Goal: Contribute content: Add original content to the website for others to see

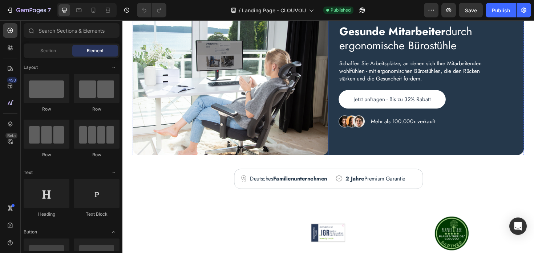
scroll to position [50, 0]
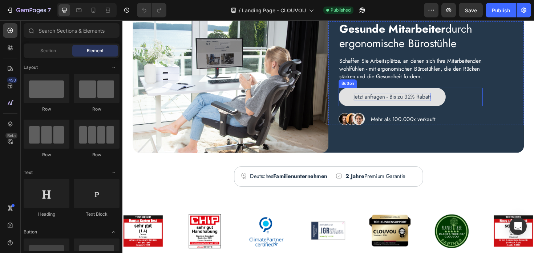
click at [387, 98] on p "Jetzt anfragen - Bis zu 32% Rabatt" at bounding box center [408, 101] width 82 height 9
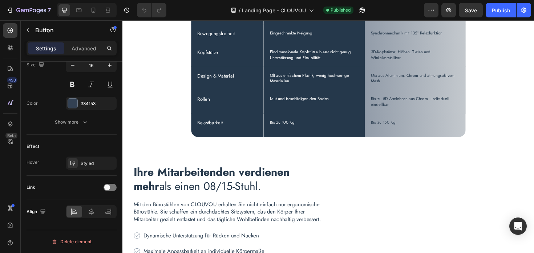
scroll to position [2218, 0]
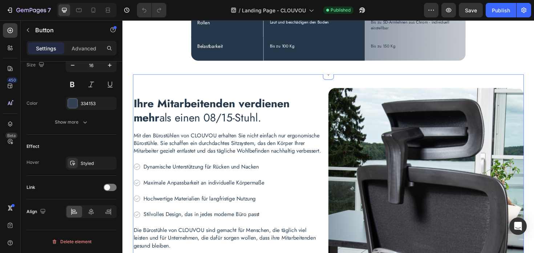
click at [316, 81] on div "Ihre Mitarbeitenden verdienen mehr als einen 08/15-Stuhl. Heading Mit den Büros…" at bounding box center [340, 196] width 414 height 236
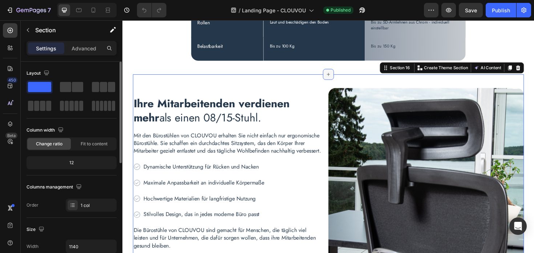
click at [338, 77] on icon at bounding box center [340, 78] width 6 height 6
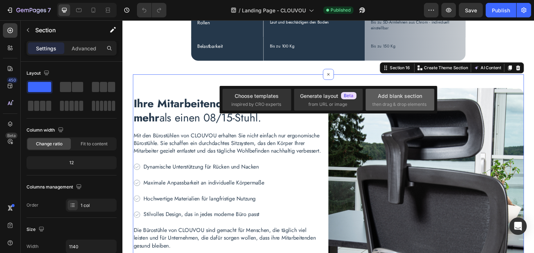
click at [422, 102] on span "then drag & drop elements" at bounding box center [399, 104] width 54 height 7
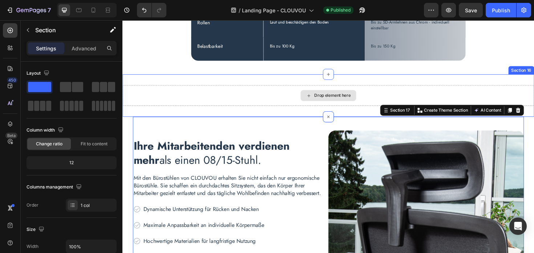
click at [244, 102] on div "Drop element here" at bounding box center [340, 100] width 436 height 22
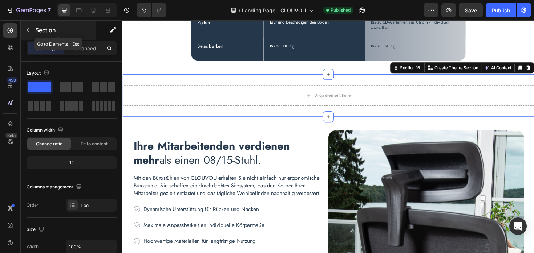
click at [32, 29] on button "button" at bounding box center [28, 30] width 12 height 12
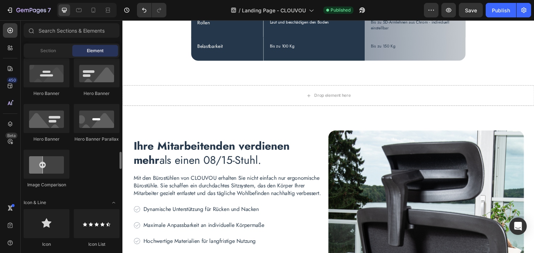
scroll to position [411, 0]
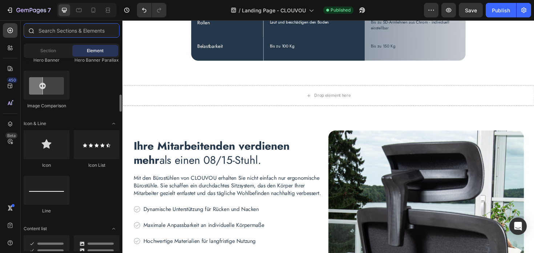
click at [65, 31] on input "text" at bounding box center [72, 30] width 96 height 15
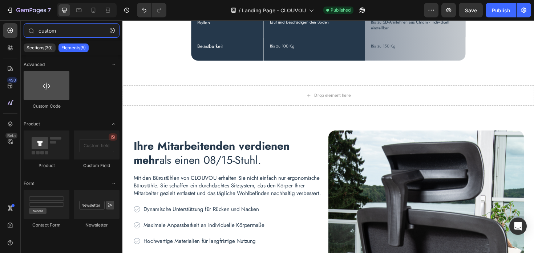
type input "custom"
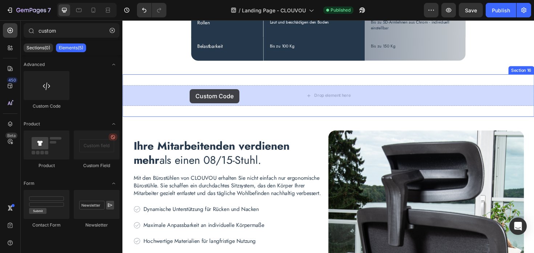
drag, startPoint x: 174, startPoint y: 102, endPoint x: 194, endPoint y: 94, distance: 21.3
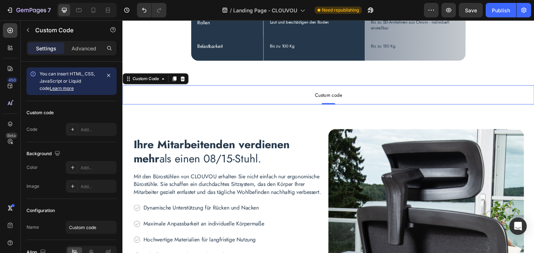
click at [207, 96] on span "Custom code" at bounding box center [340, 99] width 436 height 9
click at [181, 101] on span "Custom code" at bounding box center [340, 99] width 436 height 9
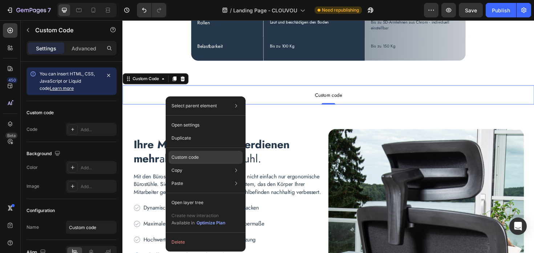
click at [186, 157] on p "Custom code" at bounding box center [184, 157] width 27 height 7
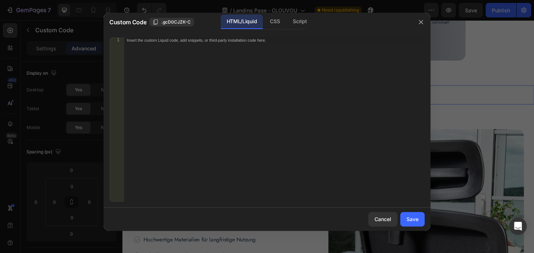
click at [299, 43] on div "Insert the custom Liquid code, add snippets, or third-party installation code h…" at bounding box center [274, 125] width 301 height 176
paste textarea
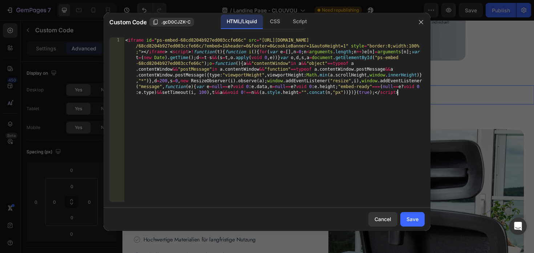
click at [305, 90] on div "< iframe id = "ps-embed-68cd8204b927ed003ccfe66c" src = "[URL][DOMAIN_NAME] /68…" at bounding box center [274, 177] width 301 height 281
click at [319, 118] on div "< iframe id = "ps-embed-68cd8204b927ed003ccfe66c" src = "[URL][DOMAIN_NAME] /68…" at bounding box center [274, 177] width 301 height 281
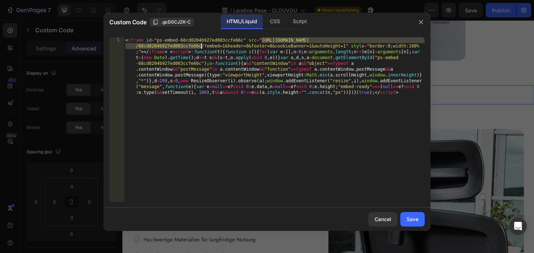
drag, startPoint x: 261, startPoint y: 40, endPoint x: 200, endPoint y: 46, distance: 61.6
click at [200, 46] on div "< iframe id = "ps-embed-68cd8204b927ed003ccfe66c" src = "[URL][DOMAIN_NAME] /68…" at bounding box center [274, 177] width 301 height 281
paste textarea "page_hr3z2//?embed=1&header=0&footer=0&cookieBanner=1&autoHeight=1" style="bord…"
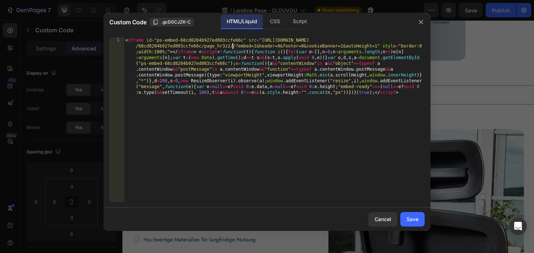
type textarea "<iframe id="ps-embed-68cd8204b927ed003ccfe66c" src="[URL][DOMAIN_NAME]" style="…"
click at [406, 221] on div "Save" at bounding box center [412, 220] width 12 height 8
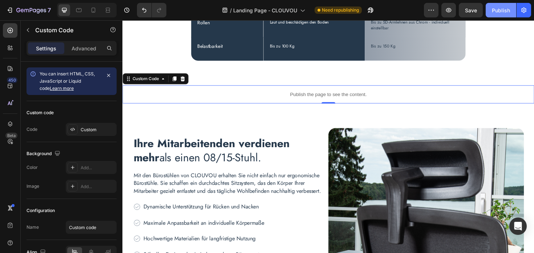
click at [498, 12] on div "Publish" at bounding box center [501, 11] width 18 height 8
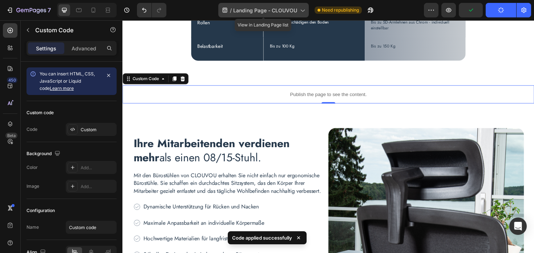
click at [274, 9] on span "Landing Page - CLOUVOU" at bounding box center [265, 11] width 64 height 8
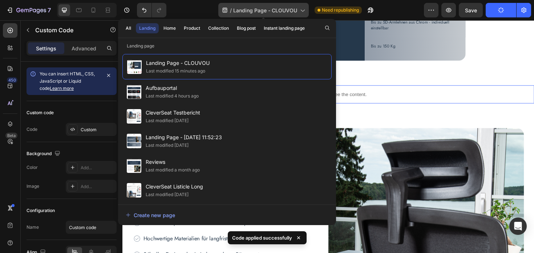
click at [296, 11] on span "Landing Page - CLOUVOU" at bounding box center [265, 11] width 64 height 8
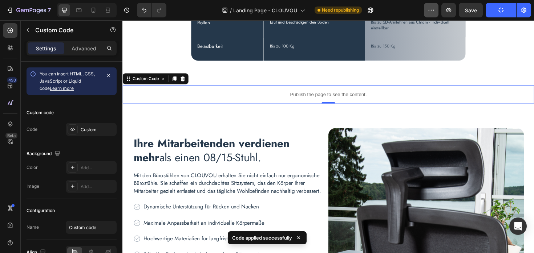
click at [430, 15] on button "button" at bounding box center [431, 10] width 15 height 15
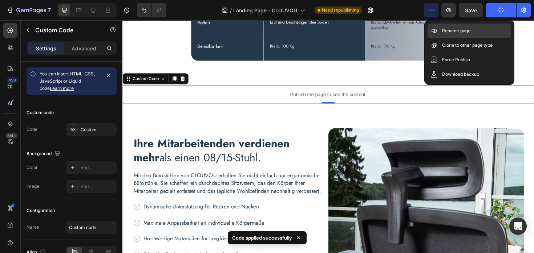
click at [441, 26] on div "Rename page" at bounding box center [469, 31] width 84 height 15
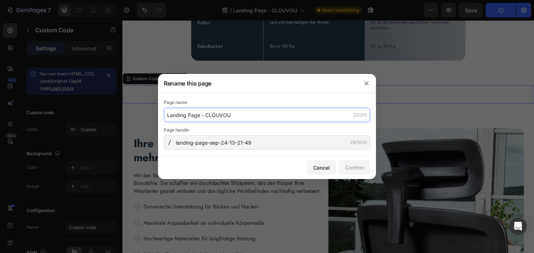
click at [211, 111] on input "Landing Page - CLOUVOU" at bounding box center [267, 115] width 206 height 15
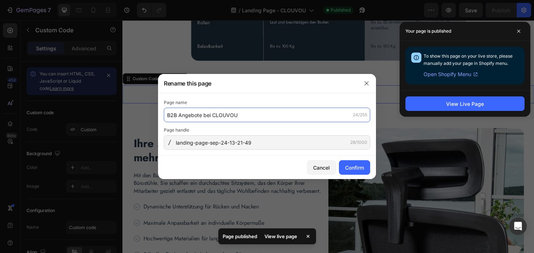
type input "B2B Angebote bei CLOUVOU"
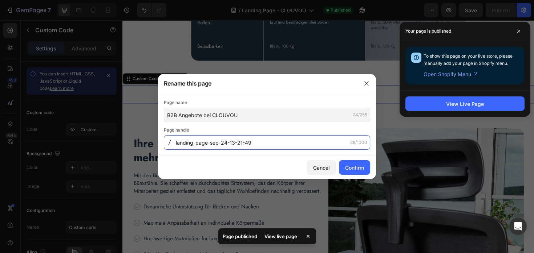
click at [212, 137] on input "landing-page-sep-24-13-21-49" at bounding box center [267, 142] width 206 height 15
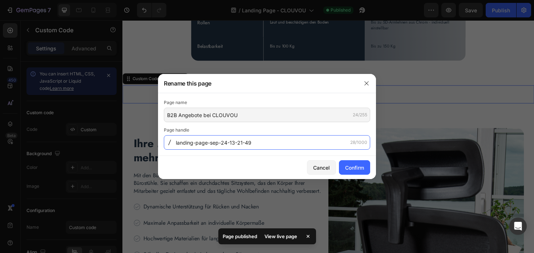
click at [212, 137] on input "landing-page-sep-24-13-21-49" at bounding box center [267, 142] width 206 height 15
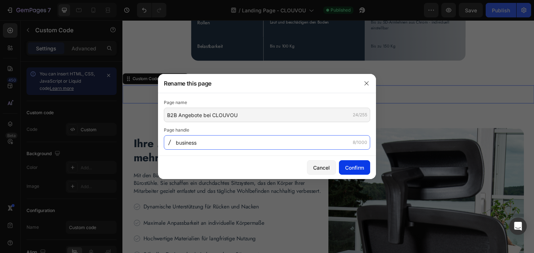
type input "business"
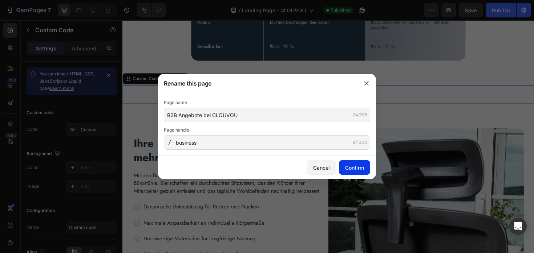
click at [353, 166] on div "Confirm" at bounding box center [354, 168] width 19 height 8
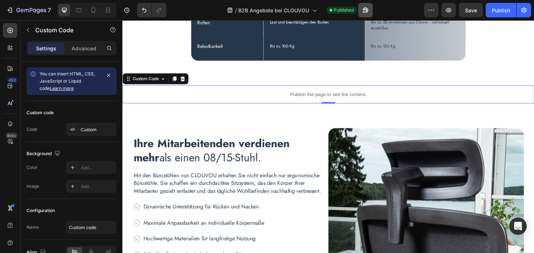
click at [369, 13] on button "button" at bounding box center [365, 10] width 15 height 15
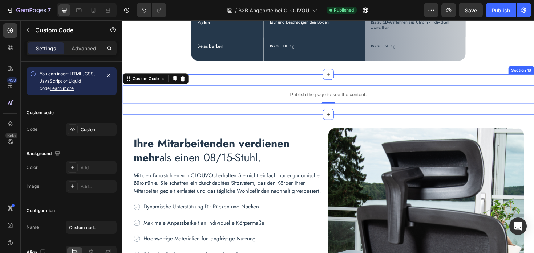
click at [145, 112] on div "Publish the page to see the content. Custom Code 0 Section 16" at bounding box center [340, 99] width 436 height 42
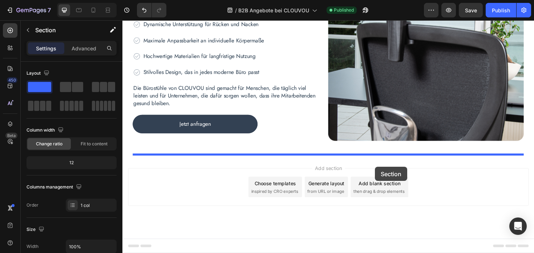
drag, startPoint x: 409, startPoint y: 69, endPoint x: 390, endPoint y: 176, distance: 108.4
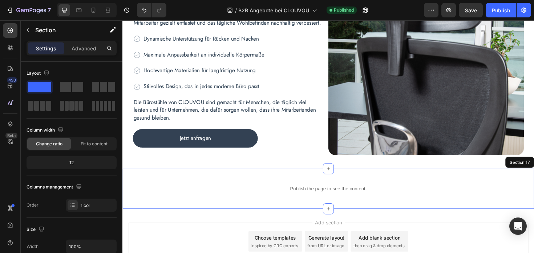
scroll to position [2338, 0]
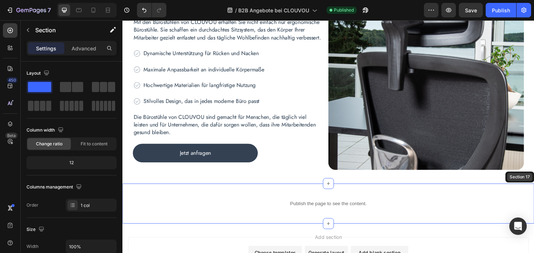
click at [533, 185] on div "Section 17" at bounding box center [543, 186] width 24 height 7
click at [533, 187] on div "Section 17" at bounding box center [543, 186] width 24 height 7
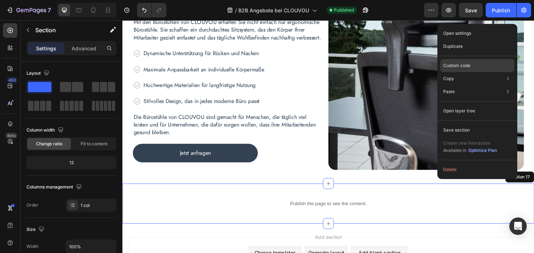
click at [475, 68] on div "Custom code" at bounding box center [477, 65] width 74 height 13
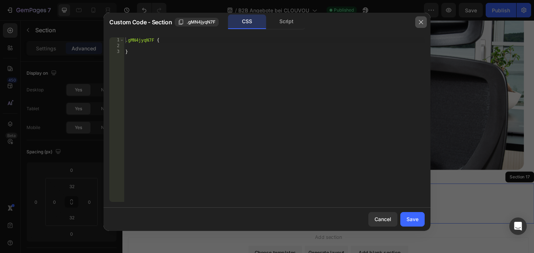
click at [416, 20] on button "button" at bounding box center [421, 22] width 12 height 12
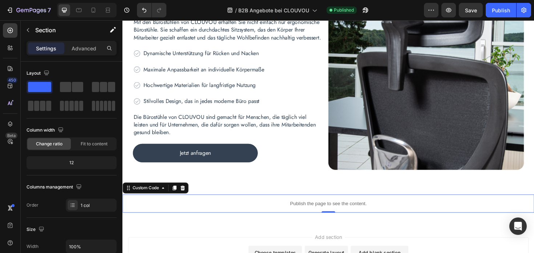
click at [314, 212] on p "Publish the page to see the content." at bounding box center [340, 215] width 436 height 8
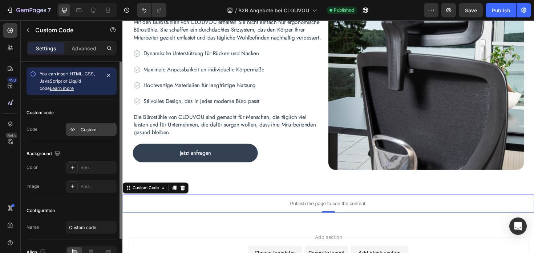
click at [89, 130] on div "Custom" at bounding box center [98, 130] width 34 height 7
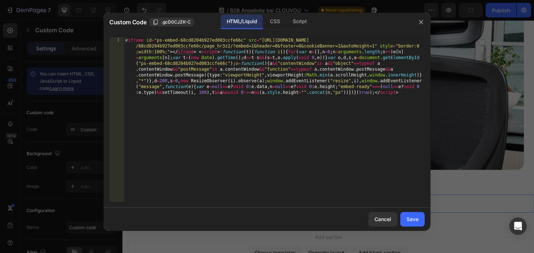
click at [126, 40] on div "< iframe id = "ps-embed-68cd8204b927ed003ccfe66c" src = "[URL][DOMAIN_NAME] /68…" at bounding box center [274, 177] width 301 height 281
type textarea "<iframe id="ps-embed-68cd8204b927ed003ccfe66c" src="[URL][DOMAIN_NAME]" style="…"
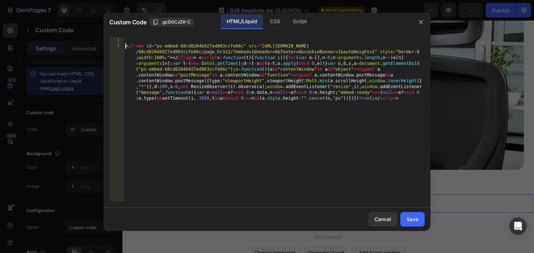
click at [133, 40] on div "< iframe id = "ps-embed-68cd8204b927ed003ccfe66c" src = "[URL][DOMAIN_NAME] /68…" at bounding box center [274, 151] width 301 height 229
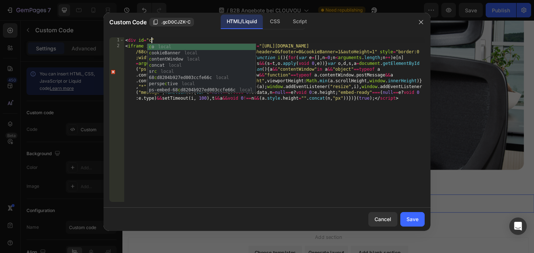
scroll to position [0, 2]
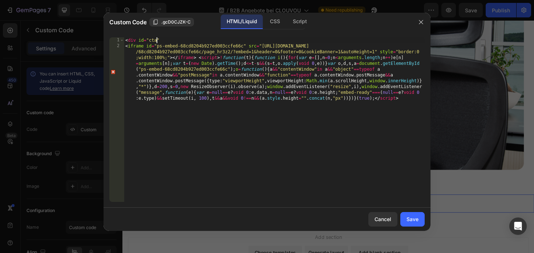
click at [161, 39] on div "< div id = "cta" < iframe id = "ps-embed-68cd8204b927ed003ccfe66c" src = "[URL]…" at bounding box center [274, 151] width 301 height 229
drag, startPoint x: 191, startPoint y: 39, endPoint x: 104, endPoint y: 39, distance: 87.2
click at [104, 39] on div "<div id="cta"> 1 2 < div id = "cta" > </ div > < iframe id = "ps-embed-68cd8204…" at bounding box center [266, 120] width 327 height 176
type textarea "<div id="cta"></div>"
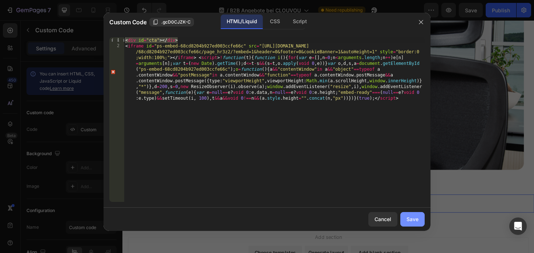
click at [404, 219] on button "Save" at bounding box center [412, 219] width 24 height 15
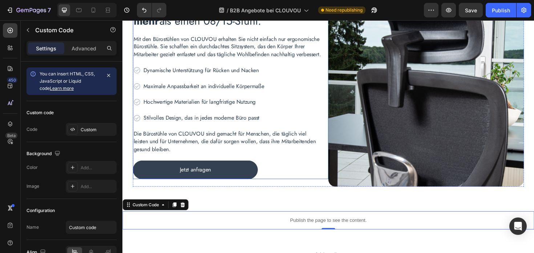
scroll to position [2315, 0]
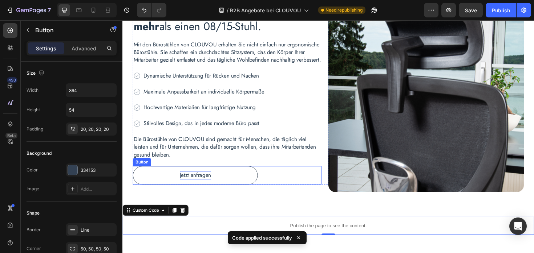
click at [215, 188] on p "Jetzt anfragen" at bounding box center [199, 184] width 33 height 9
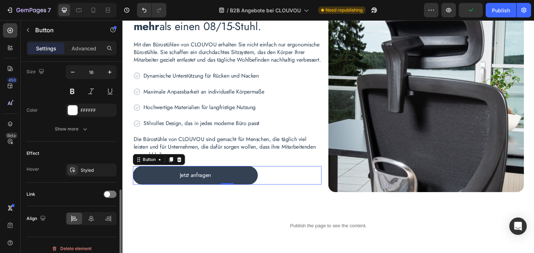
scroll to position [308, 0]
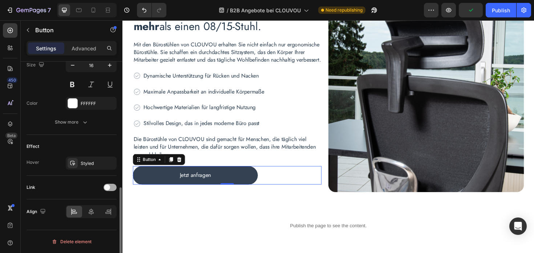
click at [111, 190] on div at bounding box center [109, 187] width 13 height 7
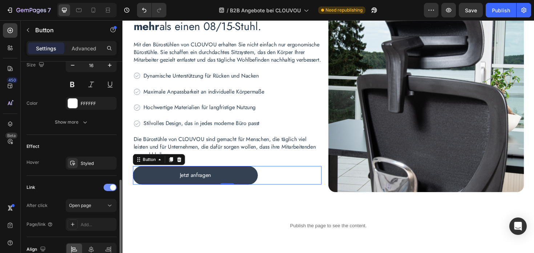
scroll to position [342, 0]
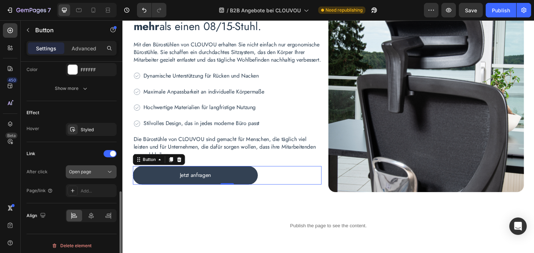
click at [85, 173] on span "Open page" at bounding box center [80, 171] width 22 height 5
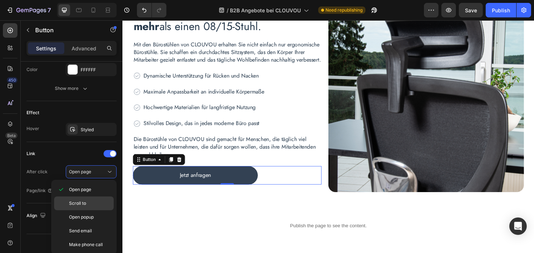
click at [86, 207] on div "Scroll to" at bounding box center [84, 204] width 60 height 14
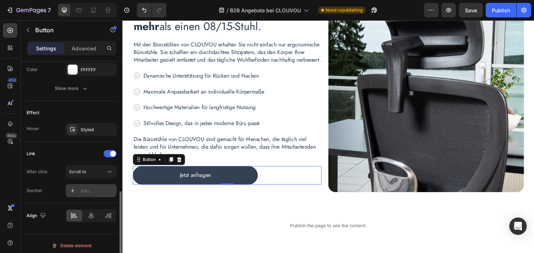
click at [85, 189] on div "Add..." at bounding box center [98, 191] width 34 height 7
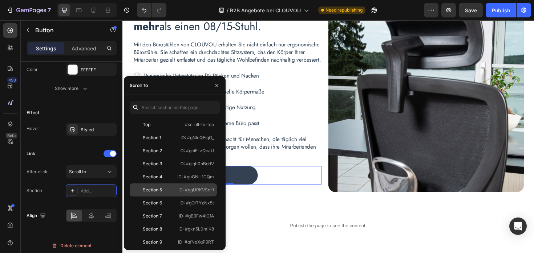
scroll to position [109, 0]
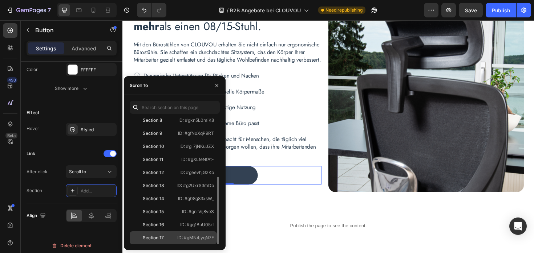
click at [153, 236] on div "Section 17" at bounding box center [153, 238] width 21 height 7
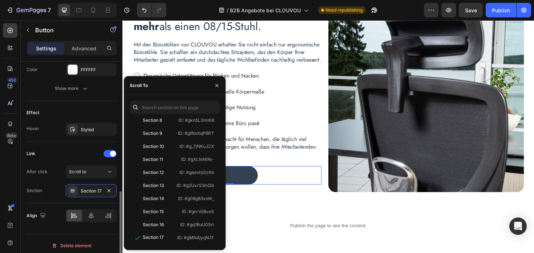
click at [36, 190] on div "Section" at bounding box center [35, 191] width 16 height 7
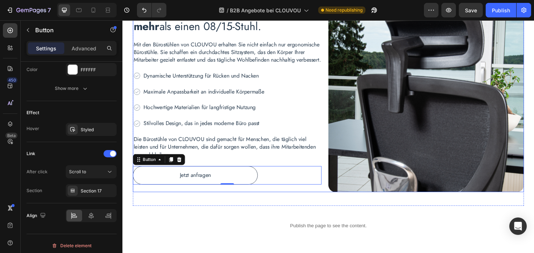
click at [196, 195] on link "Jetzt anfragen" at bounding box center [199, 185] width 132 height 20
click at [198, 189] on p "Jetzt anfragen" at bounding box center [199, 184] width 33 height 9
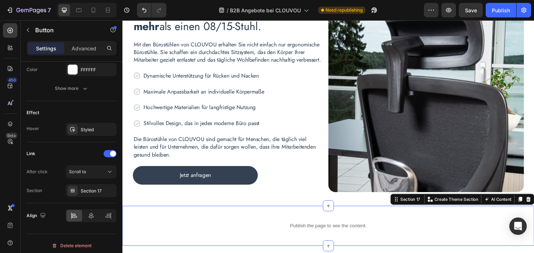
click at [172, 227] on div "Publish the page to see the content. Custom Code Section 17 Create Theme Sectio…" at bounding box center [340, 238] width 436 height 42
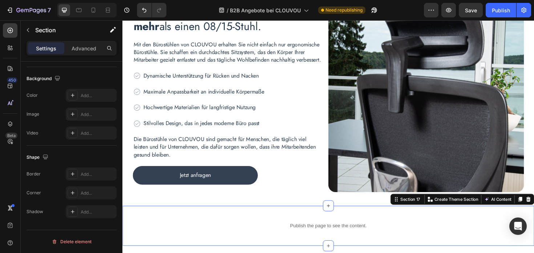
scroll to position [0, 0]
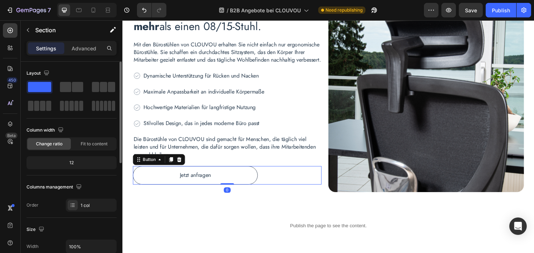
click at [204, 180] on link "Jetzt anfragen" at bounding box center [199, 185] width 132 height 20
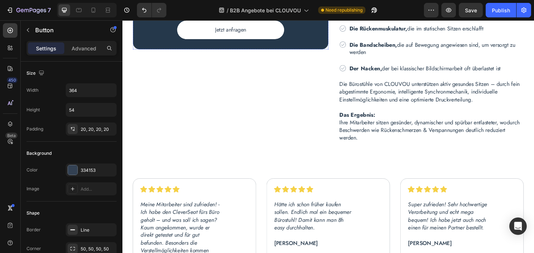
scroll to position [1529, 0]
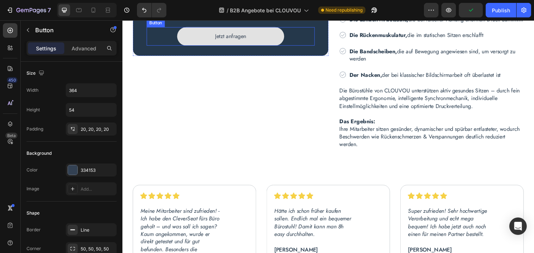
click at [264, 47] on button "Jetzt anfragen" at bounding box center [236, 38] width 113 height 20
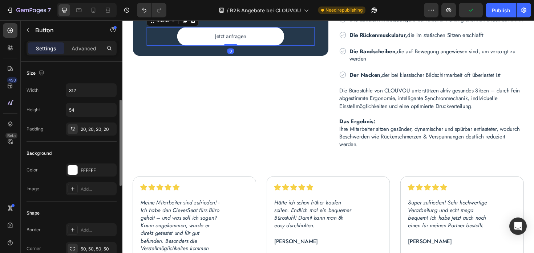
scroll to position [308, 0]
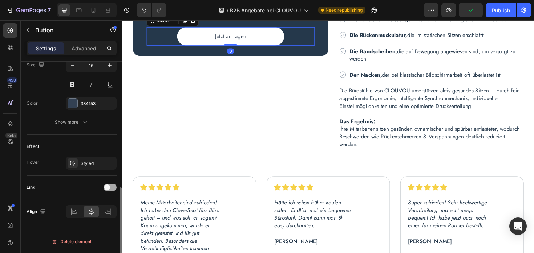
click at [115, 187] on div at bounding box center [109, 187] width 13 height 7
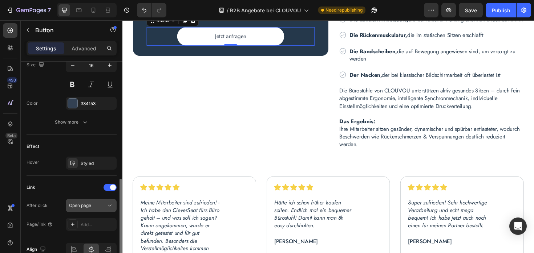
click at [89, 203] on span "Open page" at bounding box center [80, 205] width 22 height 5
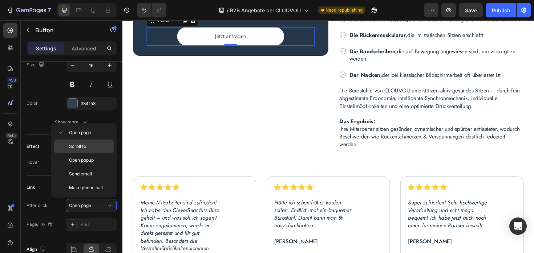
click at [87, 144] on p "Scroll to" at bounding box center [89, 146] width 41 height 7
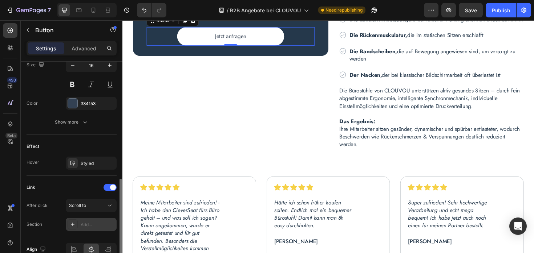
click at [85, 228] on div "Add..." at bounding box center [98, 225] width 34 height 7
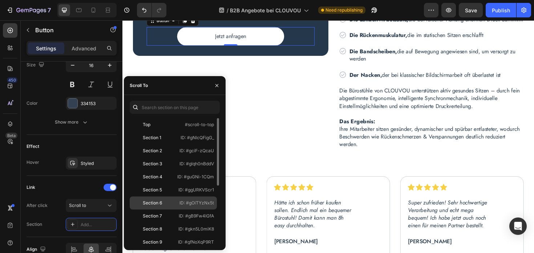
scroll to position [109, 0]
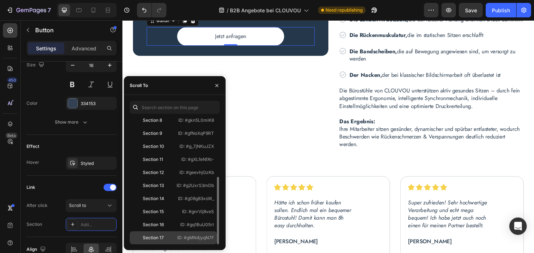
click at [175, 235] on div "Section 17 ID: #gMN4jyqN7F" at bounding box center [173, 238] width 87 height 13
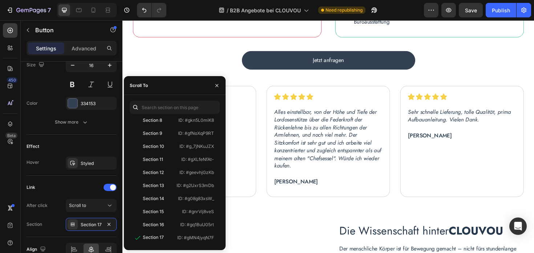
scroll to position [1108, 0]
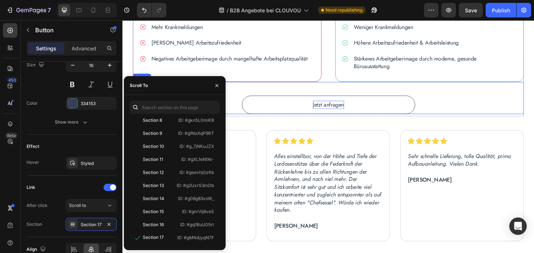
click at [353, 109] on p "Jetzt anfragen" at bounding box center [340, 110] width 33 height 9
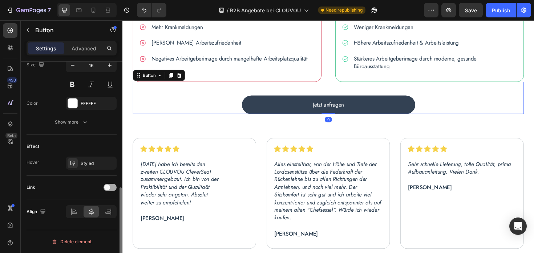
click at [113, 190] on div at bounding box center [109, 187] width 13 height 7
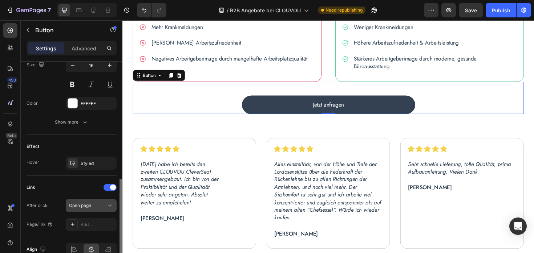
click at [90, 208] on span "Open page" at bounding box center [80, 206] width 22 height 7
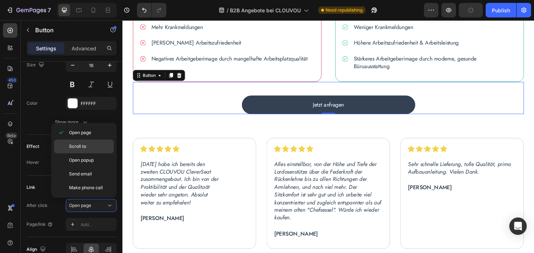
click at [93, 147] on p "Scroll to" at bounding box center [89, 146] width 41 height 7
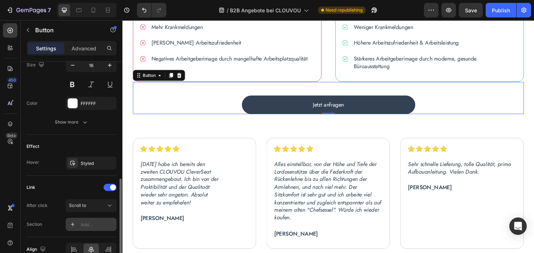
click at [90, 220] on div "Add..." at bounding box center [91, 224] width 51 height 13
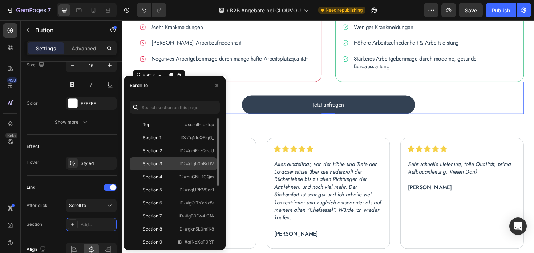
scroll to position [109, 0]
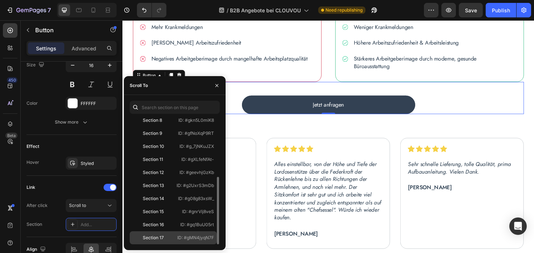
click at [158, 237] on div "Section 17" at bounding box center [153, 238] width 21 height 7
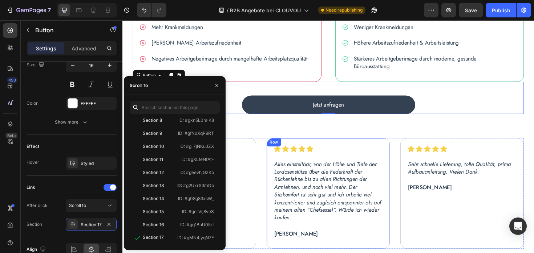
click at [371, 146] on div "Image Row Alles einstellbar, von der Höhe und Tiefe der Lordosenstütze über die…" at bounding box center [340, 204] width 131 height 118
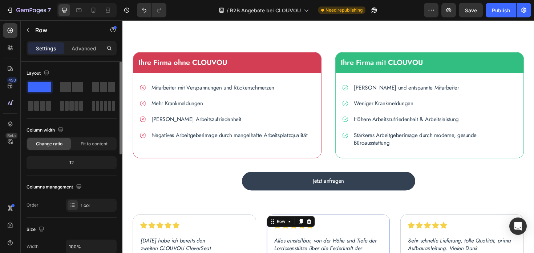
scroll to position [999, 0]
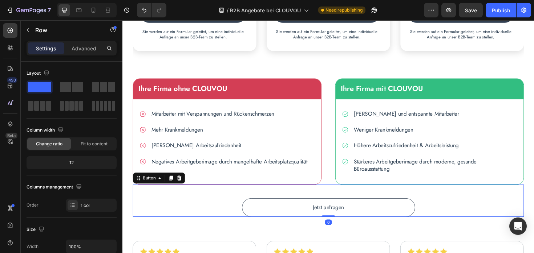
click at [344, 213] on link "Jetzt anfragen" at bounding box center [340, 219] width 183 height 20
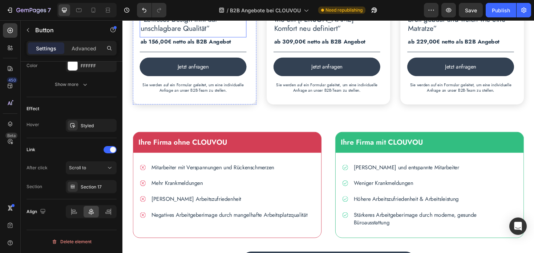
scroll to position [940, 0]
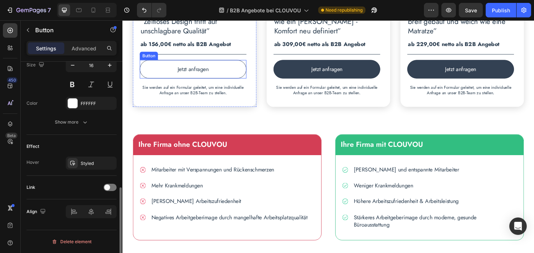
click at [202, 82] on button "Jetzt anfragen" at bounding box center [197, 72] width 113 height 20
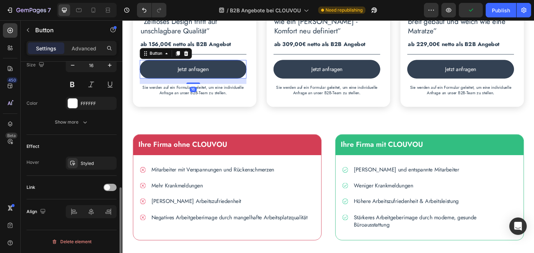
click at [108, 186] on span at bounding box center [107, 188] width 6 height 6
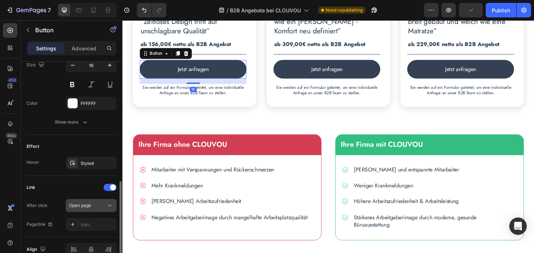
scroll to position [346, 0]
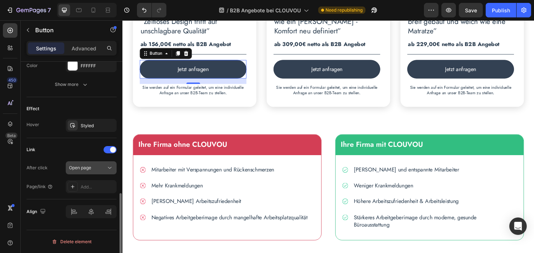
click at [92, 169] on div "Open page" at bounding box center [87, 168] width 37 height 7
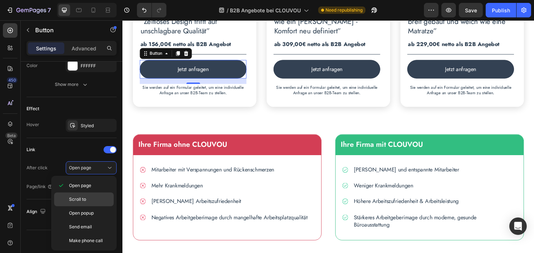
click at [88, 200] on p "Scroll to" at bounding box center [89, 199] width 41 height 7
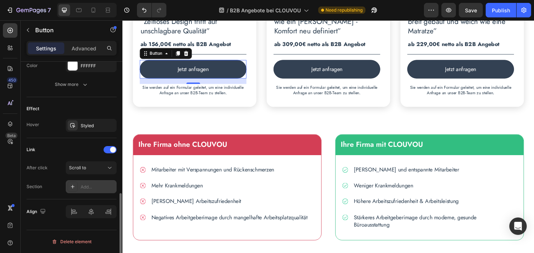
click at [92, 188] on div "Add..." at bounding box center [98, 187] width 34 height 7
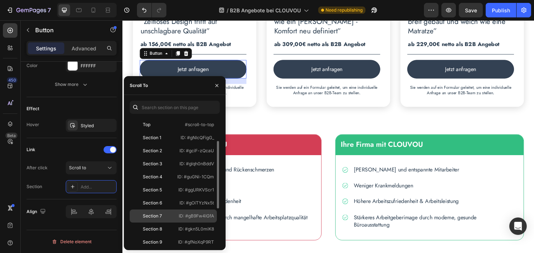
scroll to position [109, 0]
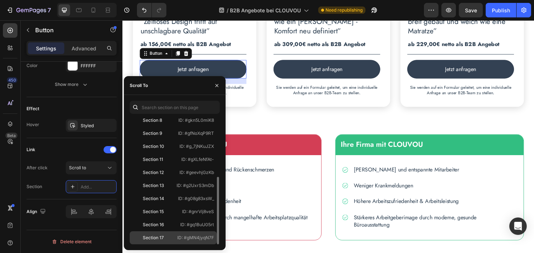
click at [157, 236] on div "Section 17" at bounding box center [153, 238] width 21 height 7
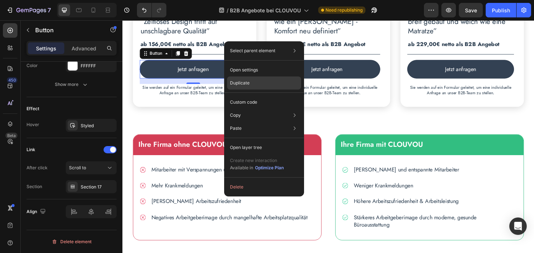
click at [259, 78] on div "Duplicate" at bounding box center [264, 83] width 74 height 13
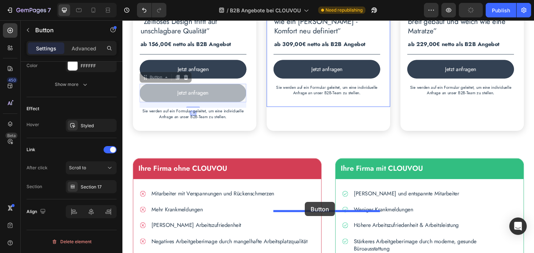
drag, startPoint x: 149, startPoint y: 217, endPoint x: 316, endPoint y: 213, distance: 166.7
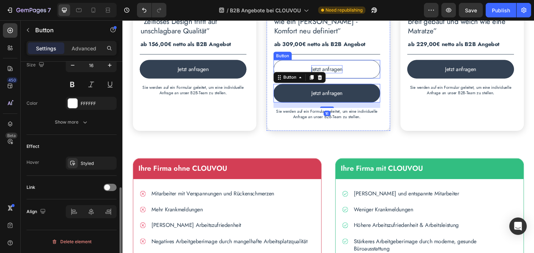
click at [324, 77] on p "Jetzt anfragen" at bounding box center [338, 72] width 33 height 9
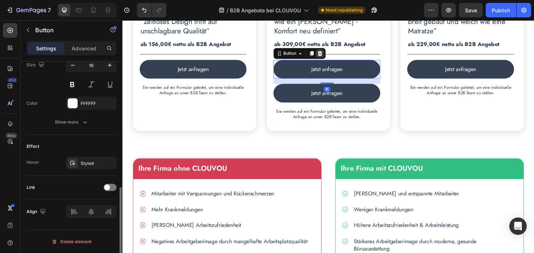
click at [330, 58] on icon at bounding box center [331, 56] width 6 height 6
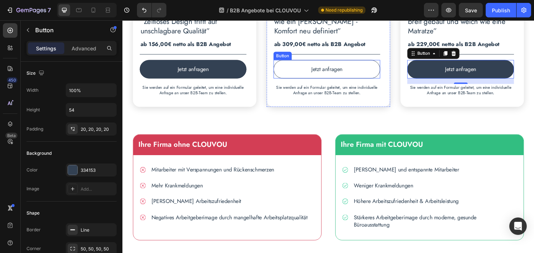
click at [332, 82] on link "Jetzt anfragen" at bounding box center [338, 72] width 113 height 20
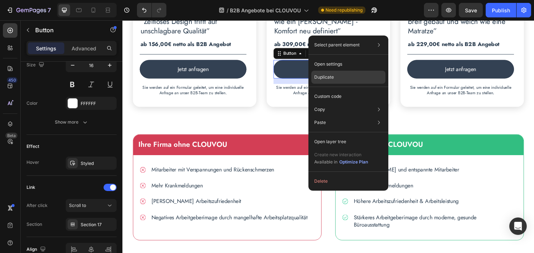
click at [339, 79] on div "Duplicate" at bounding box center [348, 77] width 74 height 13
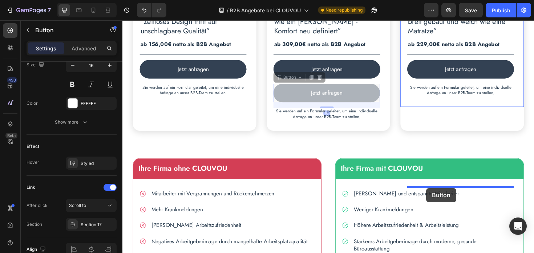
drag, startPoint x: 286, startPoint y: 217, endPoint x: 444, endPoint y: 198, distance: 159.1
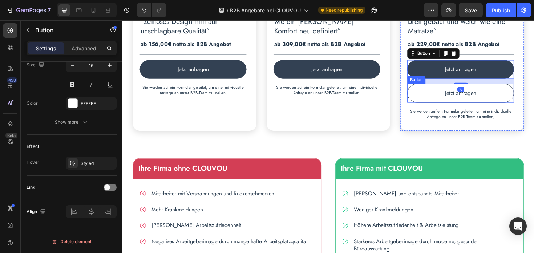
click at [442, 107] on button "Jetzt anfragen" at bounding box center [480, 98] width 113 height 20
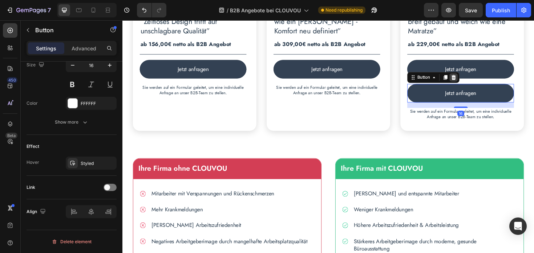
click at [475, 83] on icon at bounding box center [473, 80] width 5 height 5
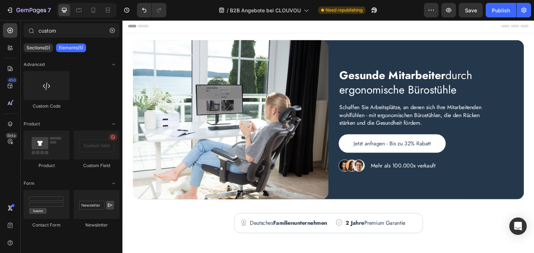
scroll to position [1, 0]
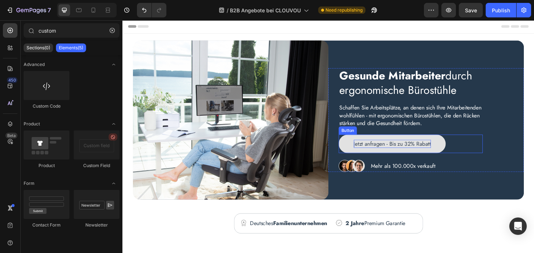
click at [414, 150] on p "Jetzt anfragen - Bis zu 32% Rabatt" at bounding box center [408, 151] width 82 height 9
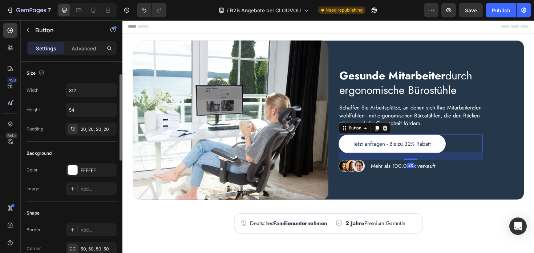
scroll to position [308, 0]
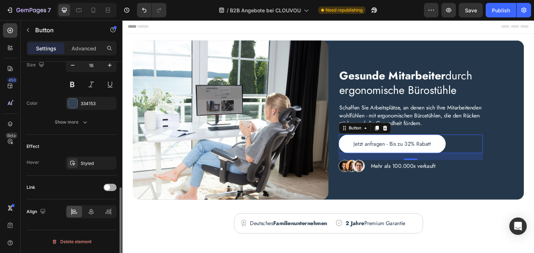
click at [110, 189] on div at bounding box center [109, 187] width 13 height 7
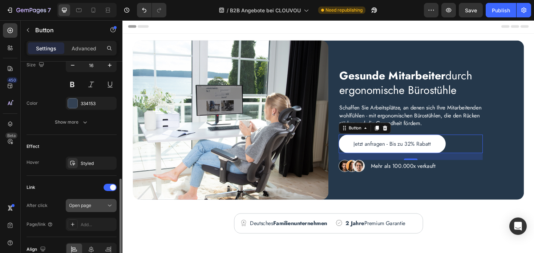
click at [100, 206] on div "Open page" at bounding box center [87, 206] width 37 height 7
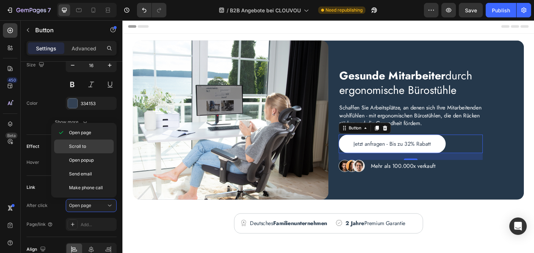
click at [85, 147] on span "Scroll to" at bounding box center [77, 146] width 17 height 7
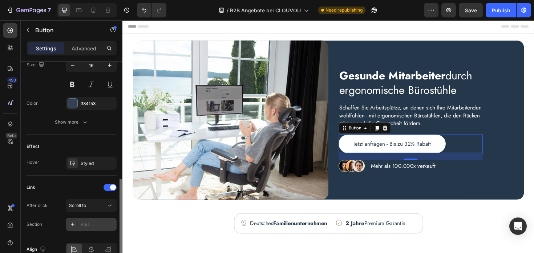
click at [75, 228] on div at bounding box center [73, 225] width 10 height 10
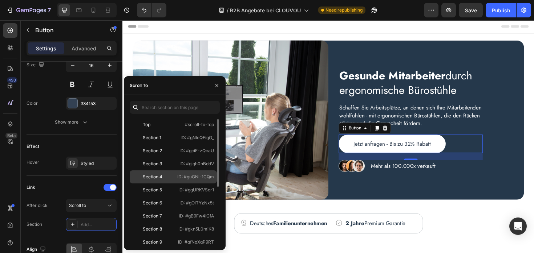
scroll to position [109, 0]
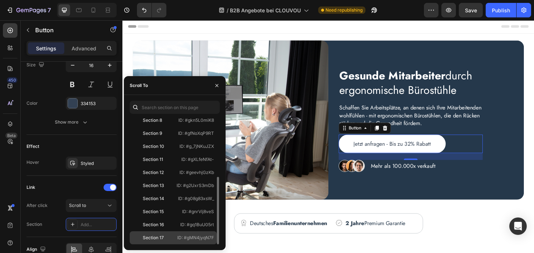
click at [160, 235] on div "Section 17 ID: #gMN4jyqN7F" at bounding box center [173, 238] width 87 height 13
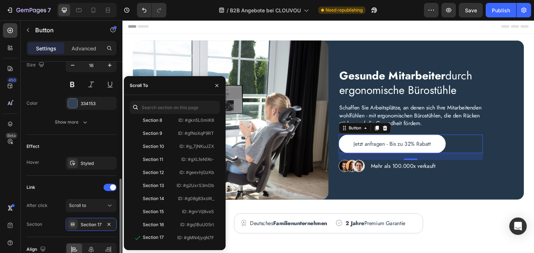
click at [46, 208] on div "After click" at bounding box center [37, 206] width 21 height 7
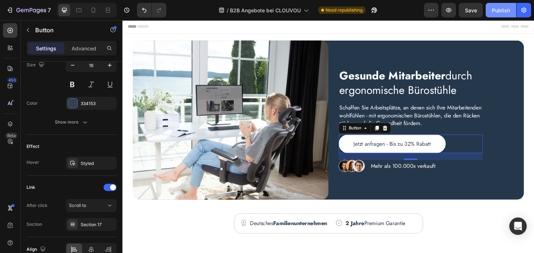
click at [492, 10] on div "Publish" at bounding box center [501, 11] width 18 height 8
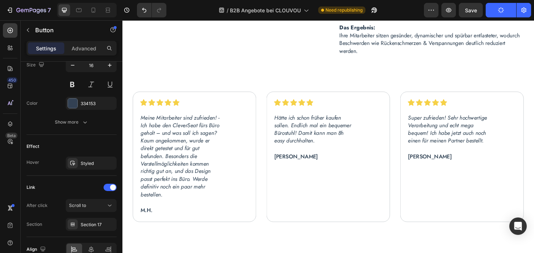
scroll to position [1776, 0]
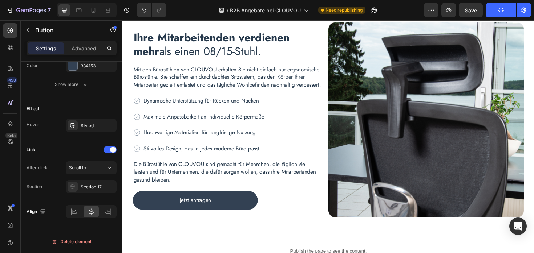
scroll to position [2571, 0]
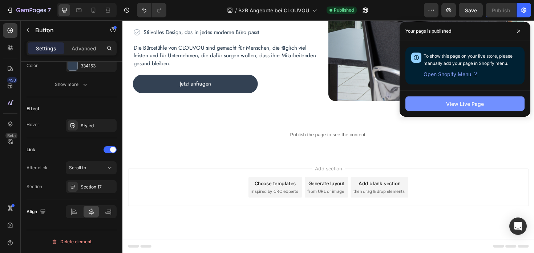
click at [456, 104] on div "View Live Page" at bounding box center [465, 104] width 38 height 8
